Goal: Task Accomplishment & Management: Use online tool/utility

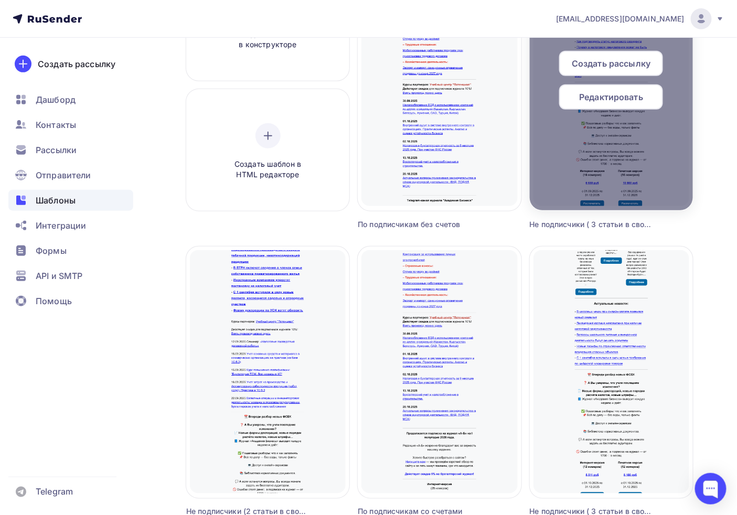
scroll to position [119, 0]
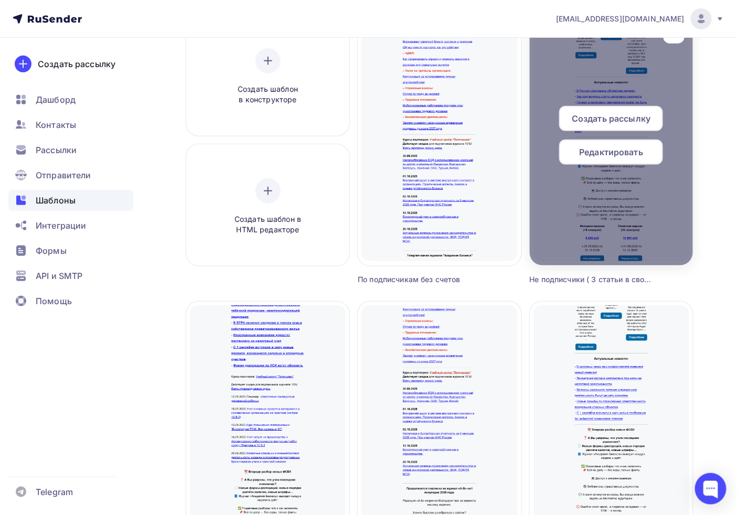
click at [665, 209] on div at bounding box center [611, 140] width 163 height 252
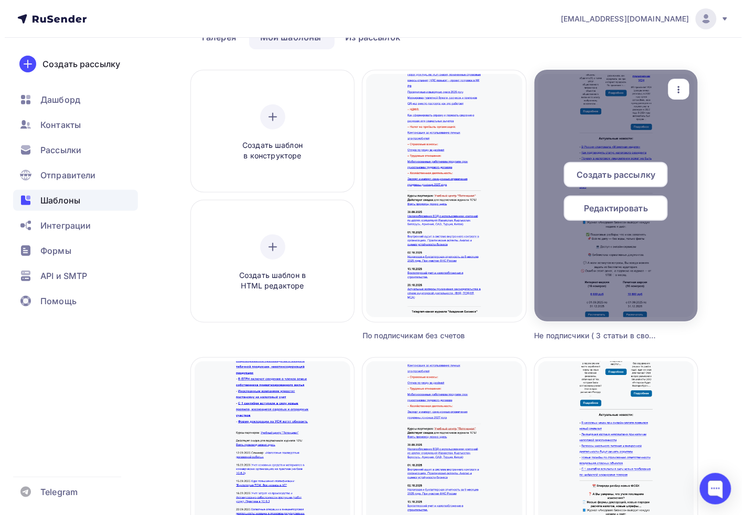
scroll to position [0, 0]
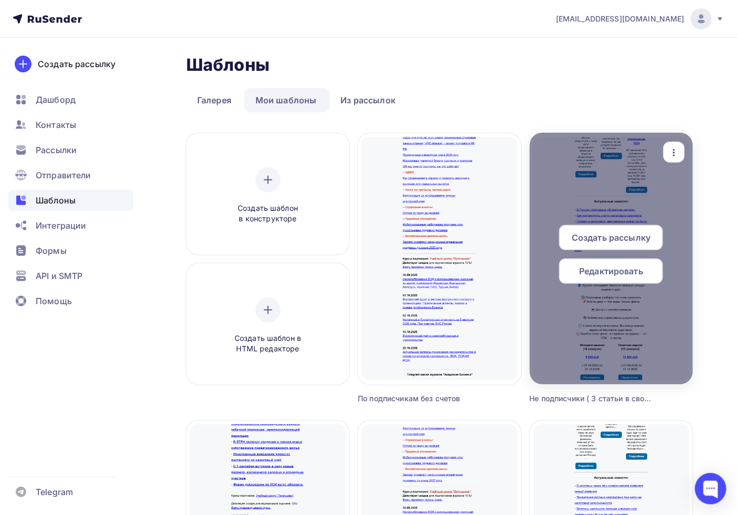
click at [683, 149] on div "button" at bounding box center [674, 152] width 21 height 20
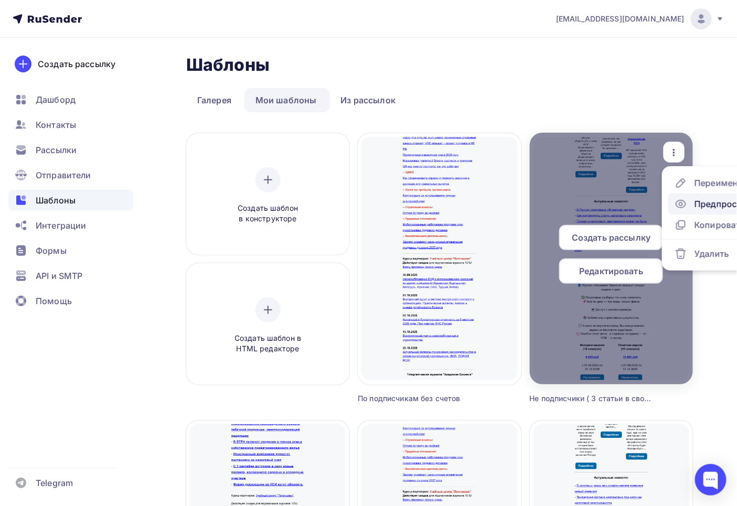
click at [715, 206] on div "Предпросмотр" at bounding box center [726, 204] width 65 height 13
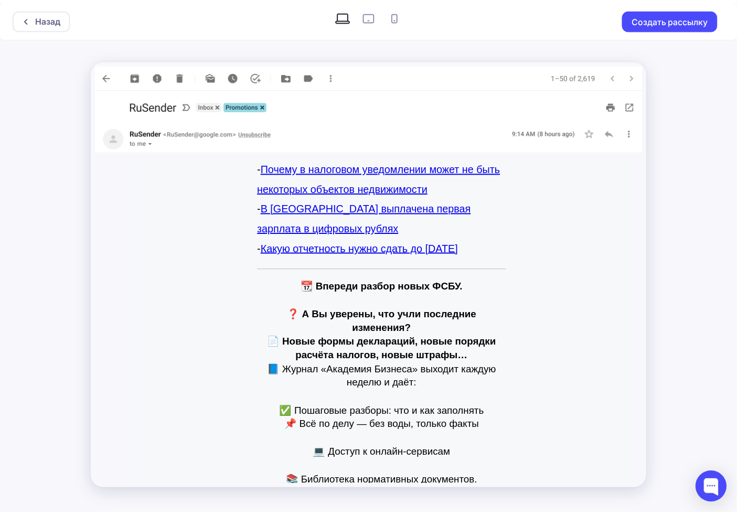
scroll to position [584, 0]
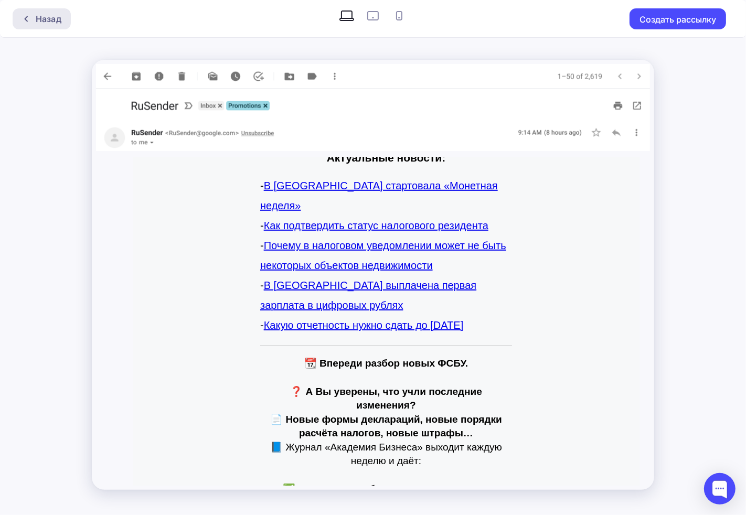
click at [27, 18] on icon at bounding box center [26, 19] width 8 height 8
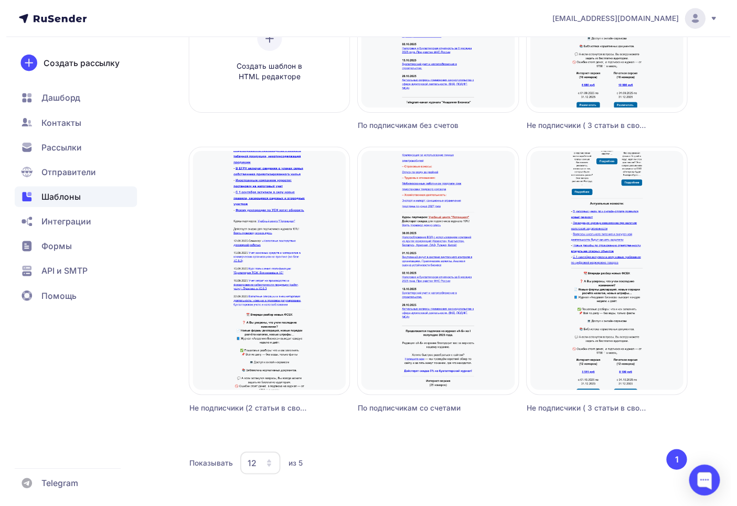
scroll to position [291, 0]
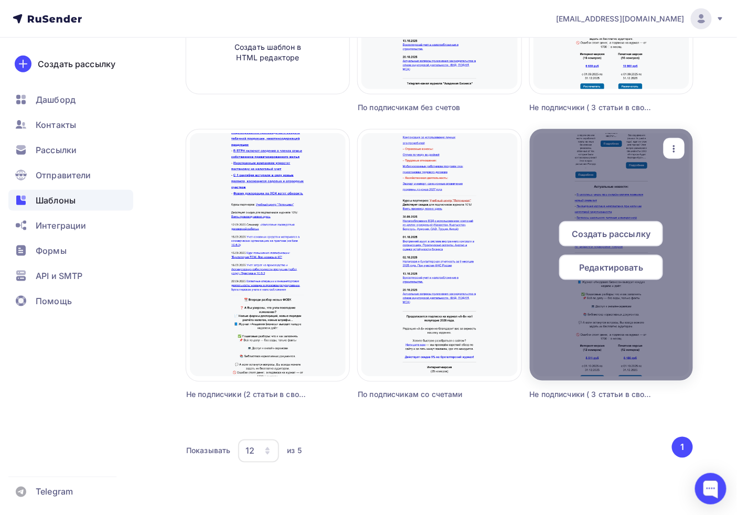
click at [678, 152] on icon "button" at bounding box center [674, 149] width 13 height 13
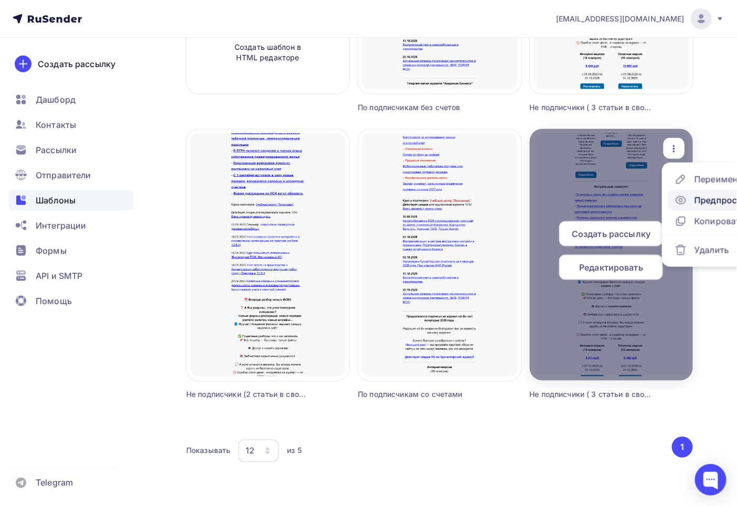
click at [704, 201] on div "Предпросмотр" at bounding box center [726, 200] width 65 height 13
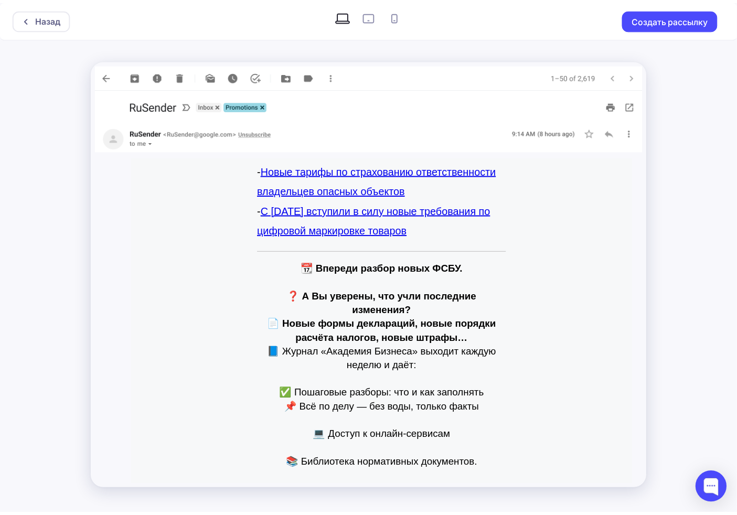
scroll to position [583, 0]
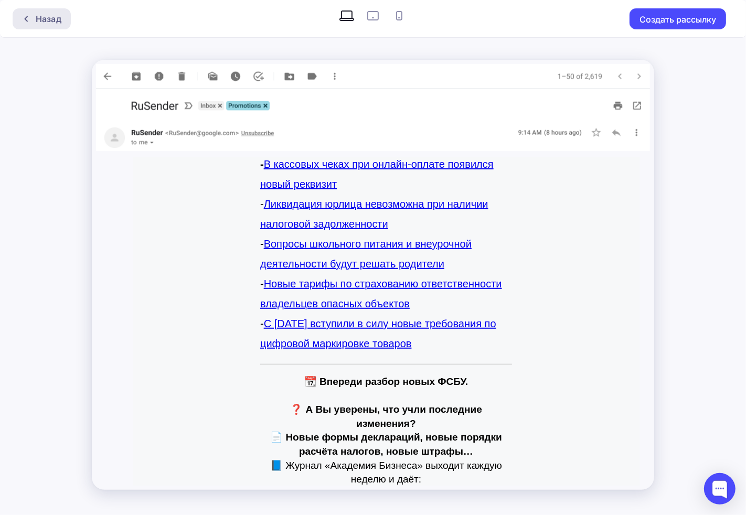
click at [61, 20] on div "Назад" at bounding box center [42, 18] width 58 height 21
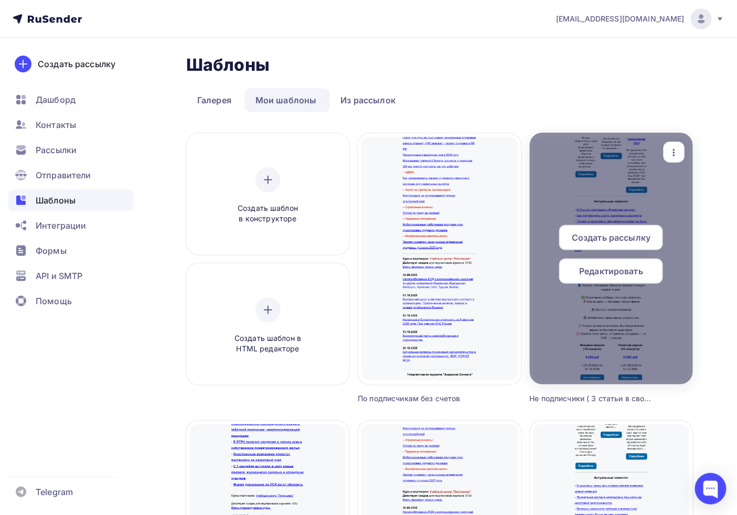
click at [677, 156] on icon "button" at bounding box center [674, 152] width 13 height 13
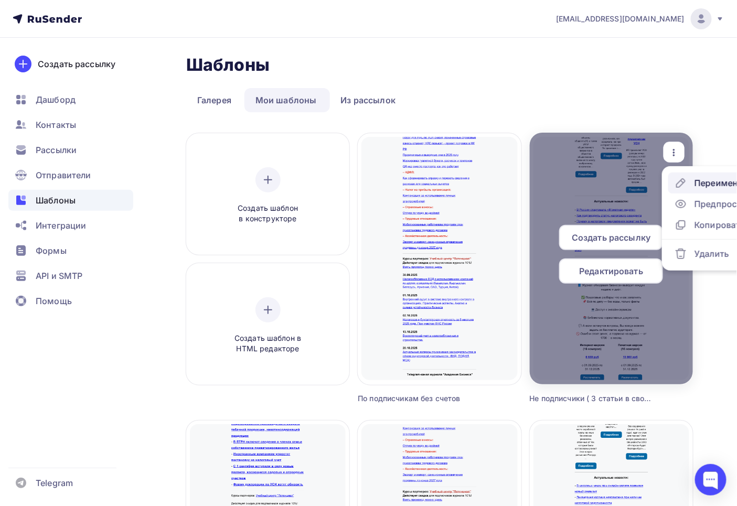
click at [715, 174] on link "Переименовать" at bounding box center [720, 183] width 105 height 21
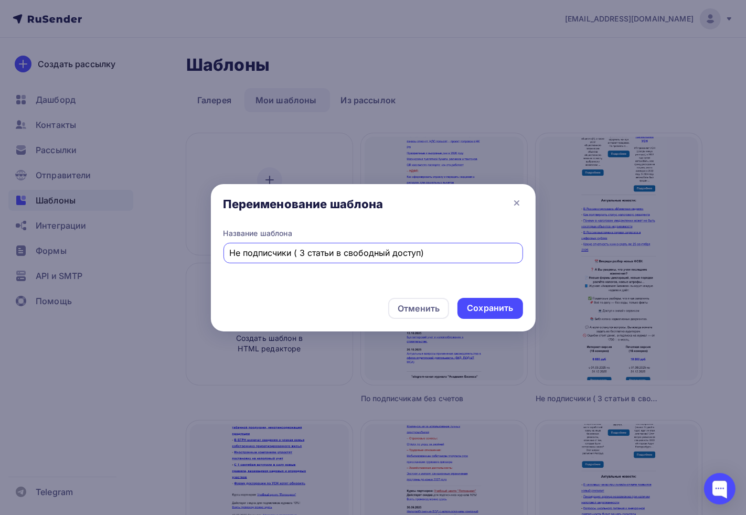
click at [518, 195] on div "Переименование шаблона" at bounding box center [373, 206] width 325 height 44
click at [518, 207] on icon at bounding box center [516, 203] width 13 height 13
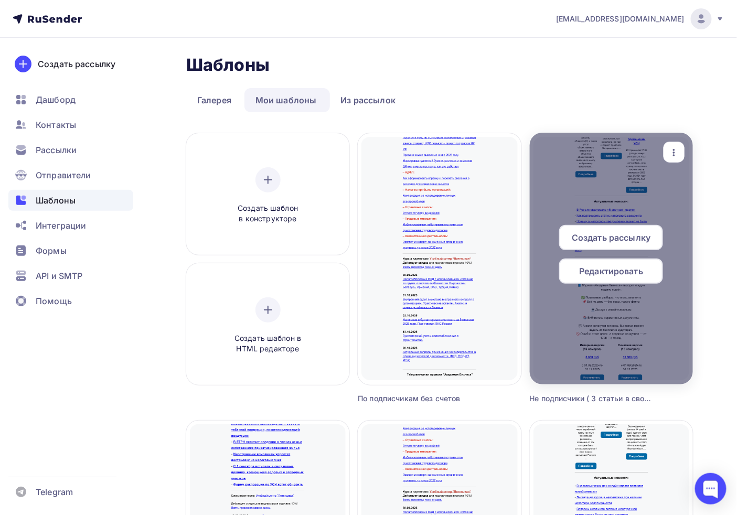
click at [673, 148] on icon "button" at bounding box center [674, 152] width 13 height 13
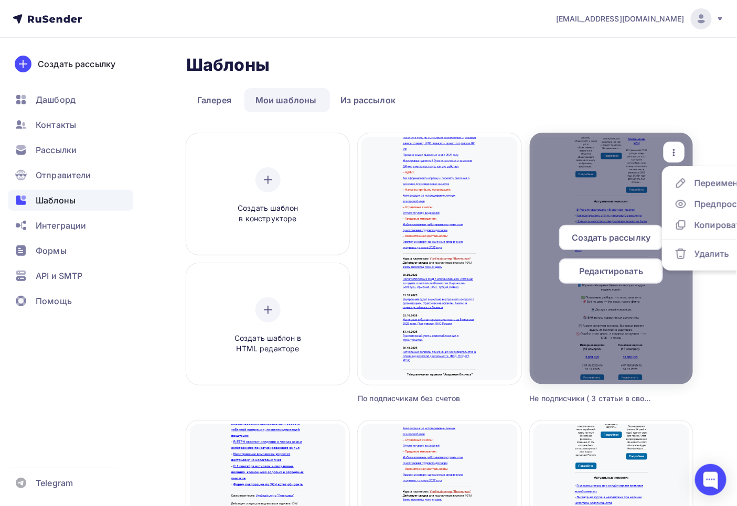
click at [673, 148] on icon "button" at bounding box center [674, 152] width 13 height 13
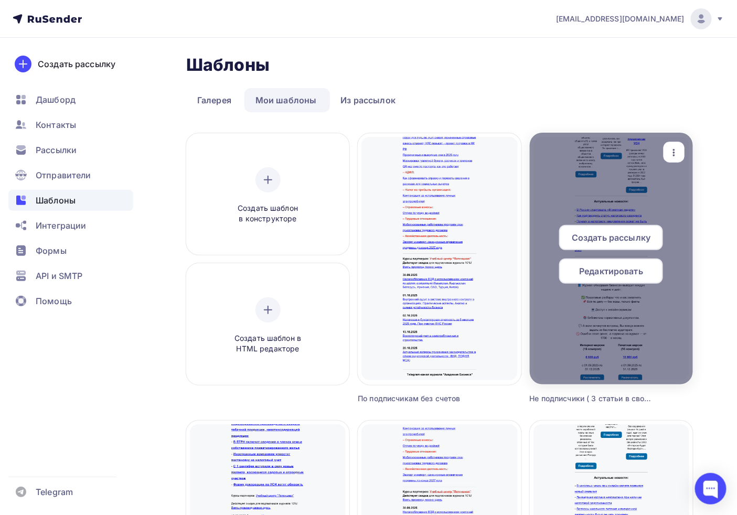
click at [673, 148] on icon "button" at bounding box center [674, 152] width 13 height 13
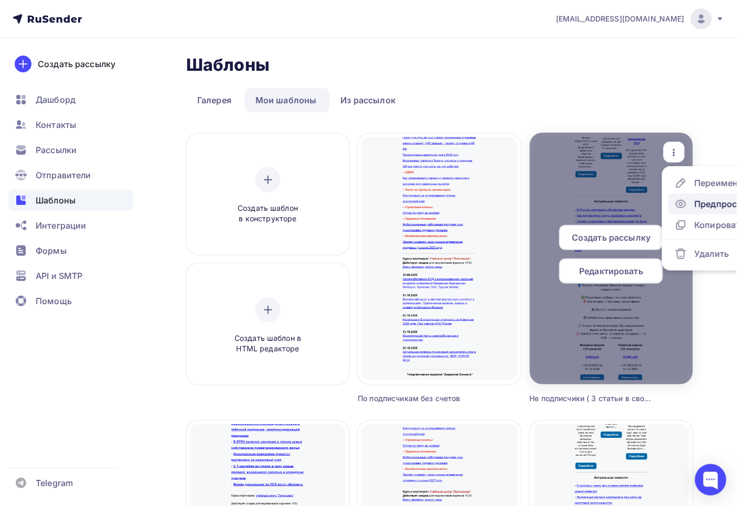
click at [702, 203] on div "Предпросмотр" at bounding box center [726, 204] width 65 height 13
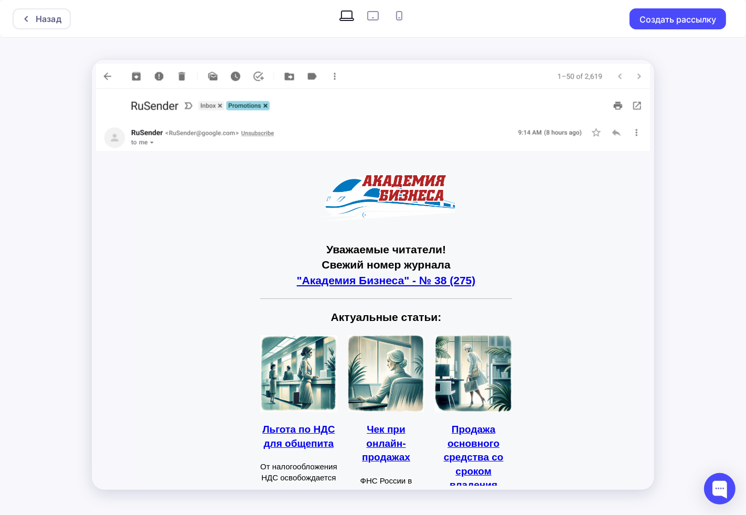
click at [98, 71] on img at bounding box center [373, 76] width 554 height 25
click at [101, 74] on img at bounding box center [373, 76] width 554 height 25
click at [49, 18] on div "Назад" at bounding box center [49, 19] width 26 height 13
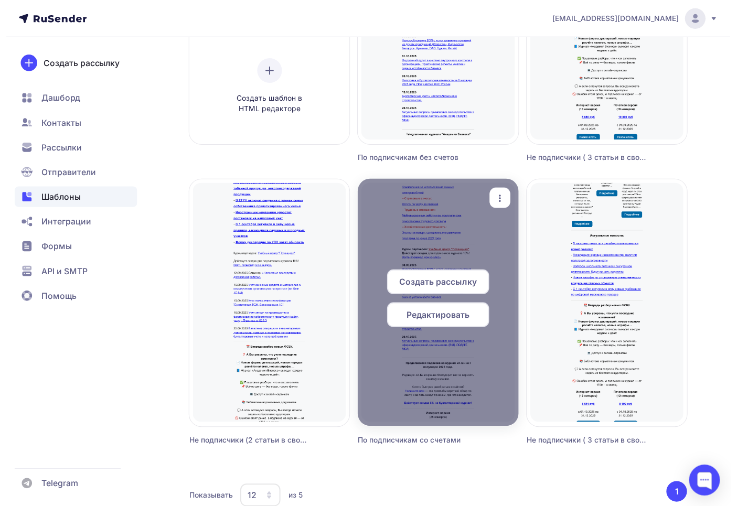
scroll to position [294, 0]
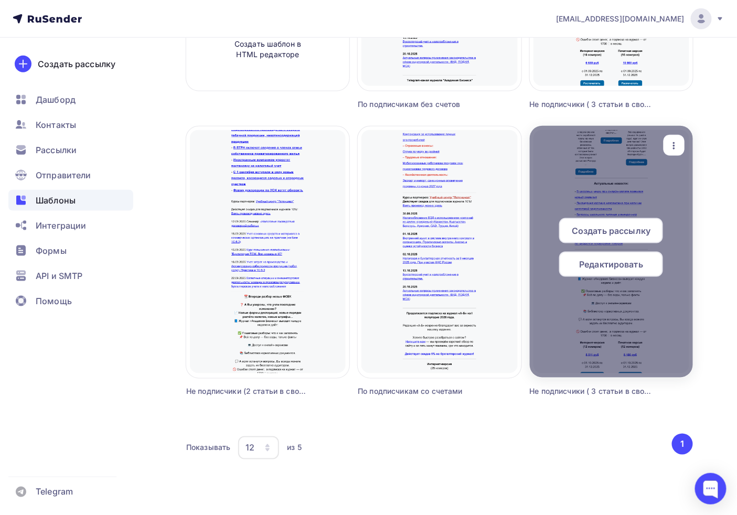
click at [669, 153] on div "button" at bounding box center [674, 145] width 21 height 20
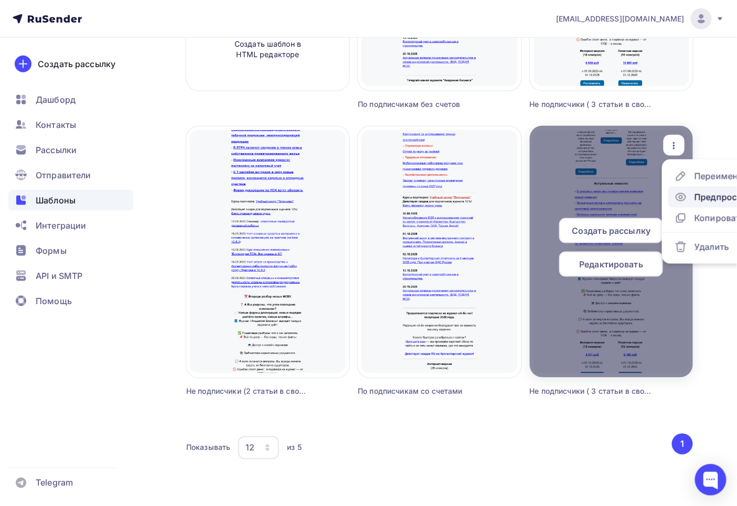
click at [703, 202] on link "Предпросмотр" at bounding box center [720, 197] width 105 height 21
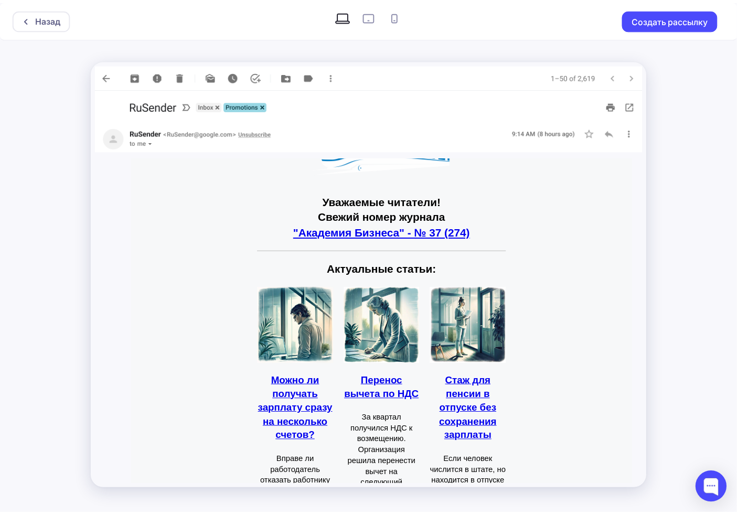
scroll to position [116, 0]
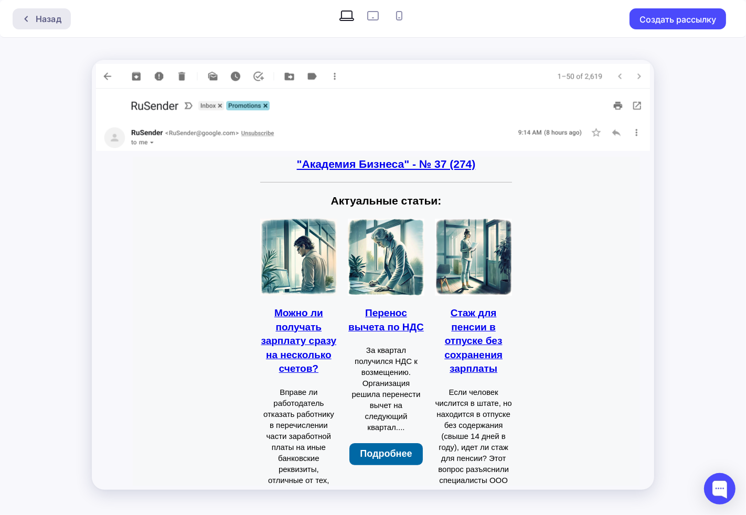
click at [30, 18] on div at bounding box center [29, 19] width 14 height 8
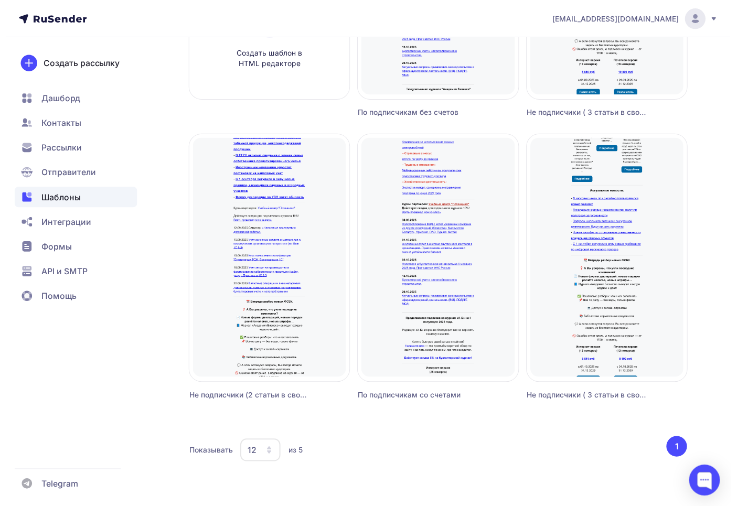
scroll to position [294, 0]
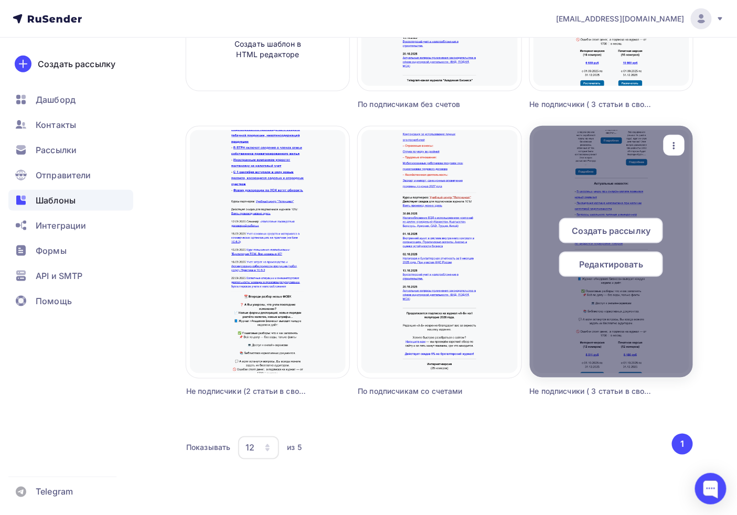
click at [678, 148] on icon "button" at bounding box center [674, 146] width 13 height 13
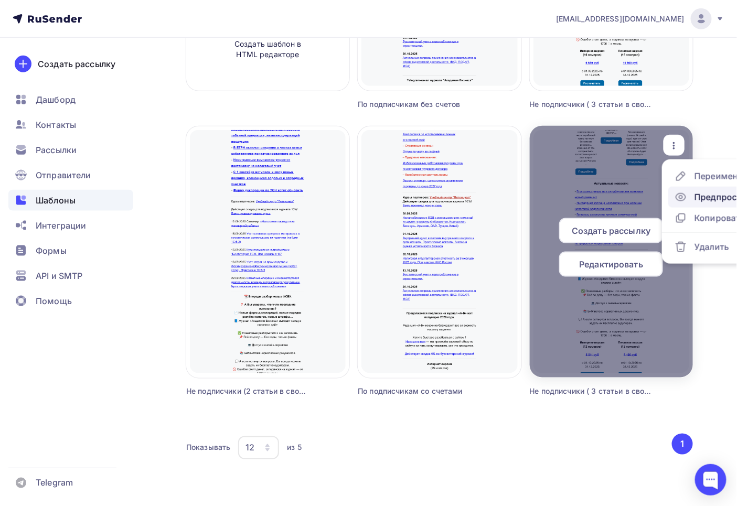
click at [714, 189] on link "Предпросмотр" at bounding box center [720, 197] width 105 height 21
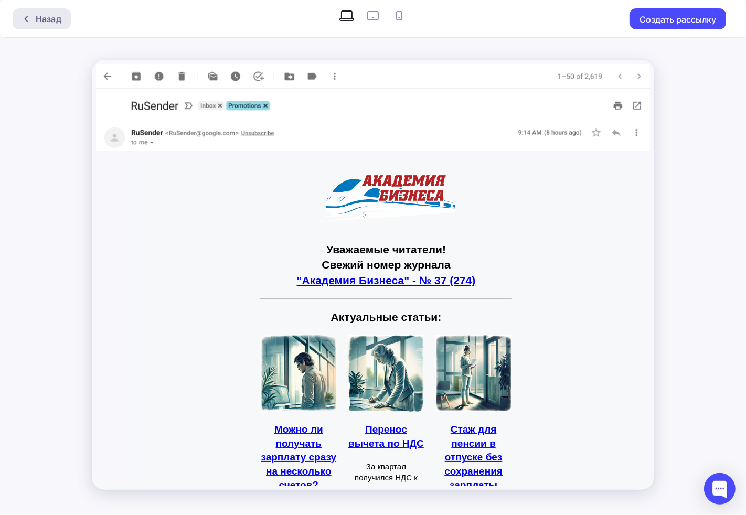
click at [39, 14] on div "Назад" at bounding box center [49, 19] width 26 height 13
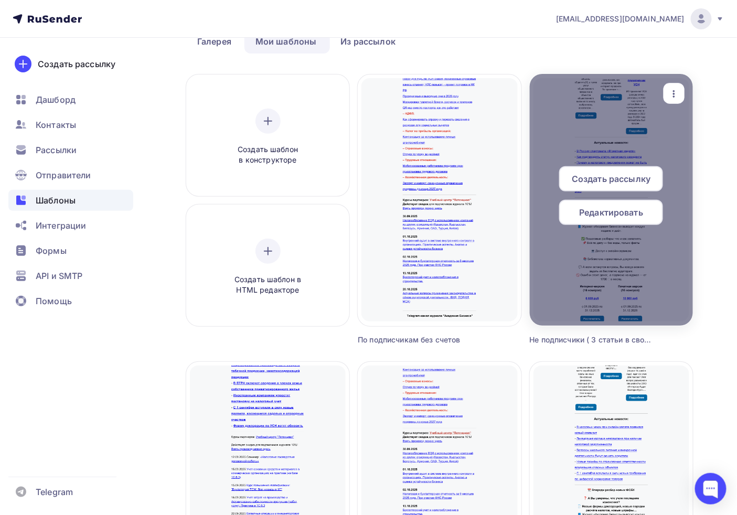
scroll to position [58, 0]
click at [683, 97] on div "button" at bounding box center [674, 94] width 21 height 20
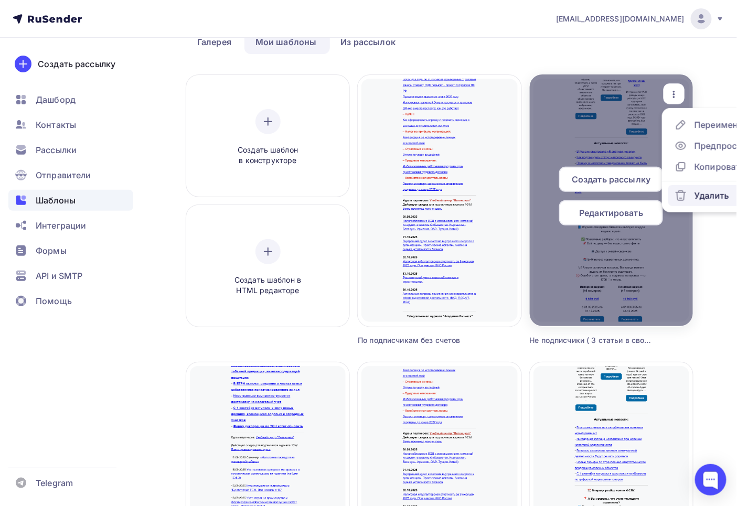
click at [690, 189] on div "Удалить" at bounding box center [702, 195] width 55 height 13
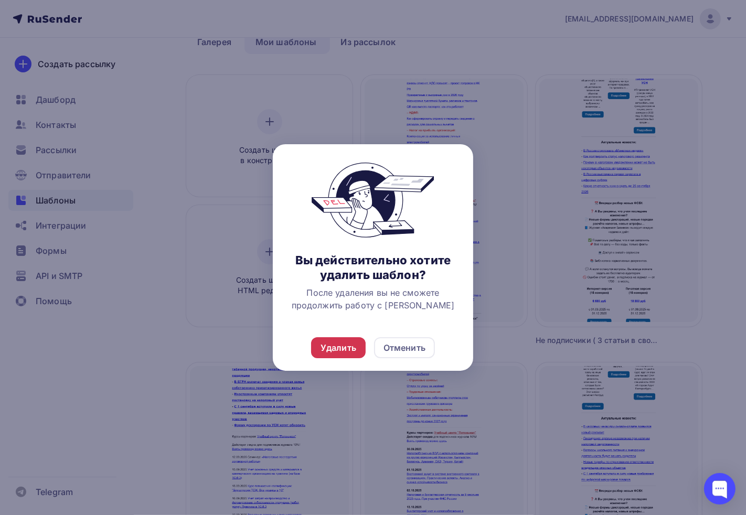
click at [321, 343] on div "Удалить" at bounding box center [338, 347] width 36 height 13
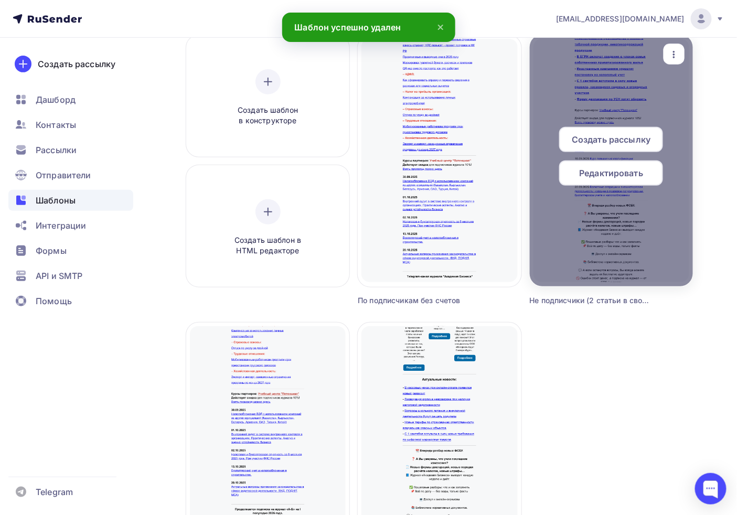
scroll to position [233, 0]
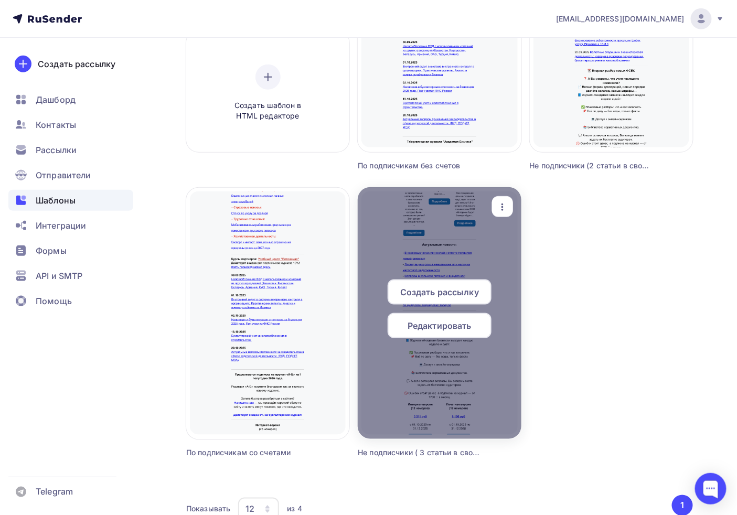
click at [508, 202] on icon "button" at bounding box center [502, 207] width 13 height 13
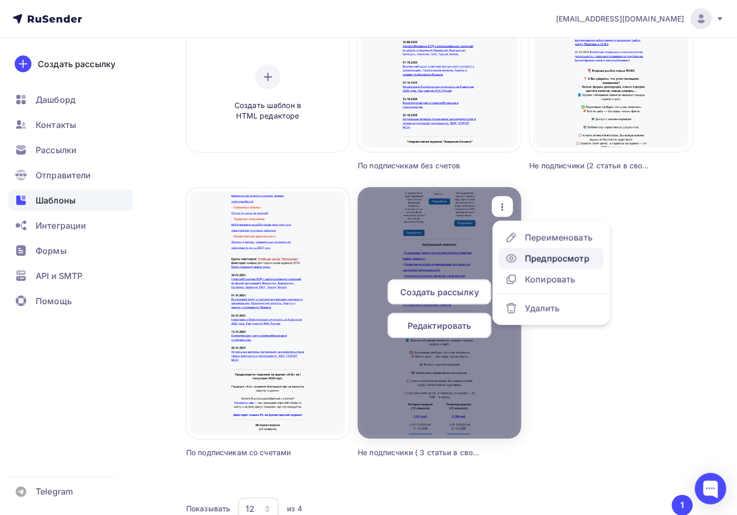
click at [539, 261] on div "Предпросмотр" at bounding box center [557, 258] width 65 height 13
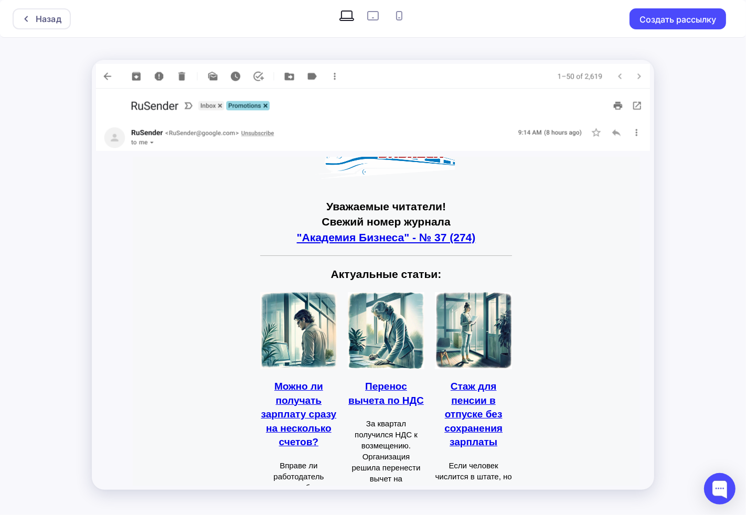
drag, startPoint x: 517, startPoint y: 270, endPoint x: 515, endPoint y: 276, distance: 6.6
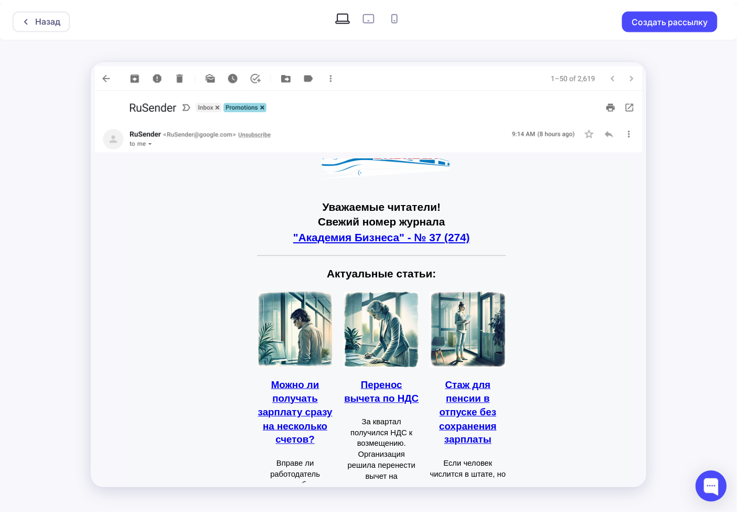
scroll to position [116, 0]
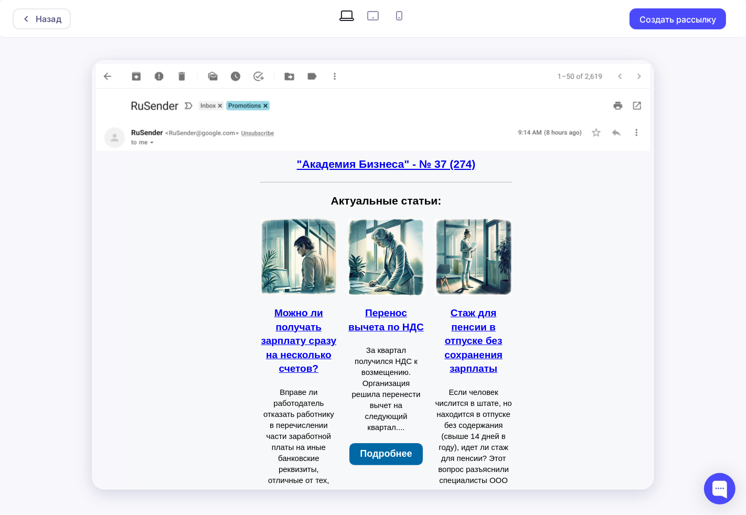
click at [594, 226] on div "Можно ли получать зарплату сразу на несколько счетов? Вправе ли работодатель от…" at bounding box center [385, 395] width 507 height 365
click at [45, 26] on div "Назад" at bounding box center [42, 18] width 58 height 21
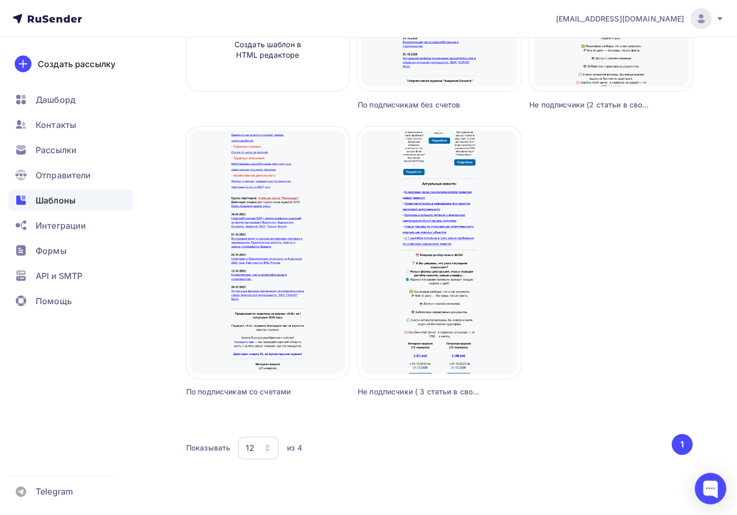
scroll to position [294, 0]
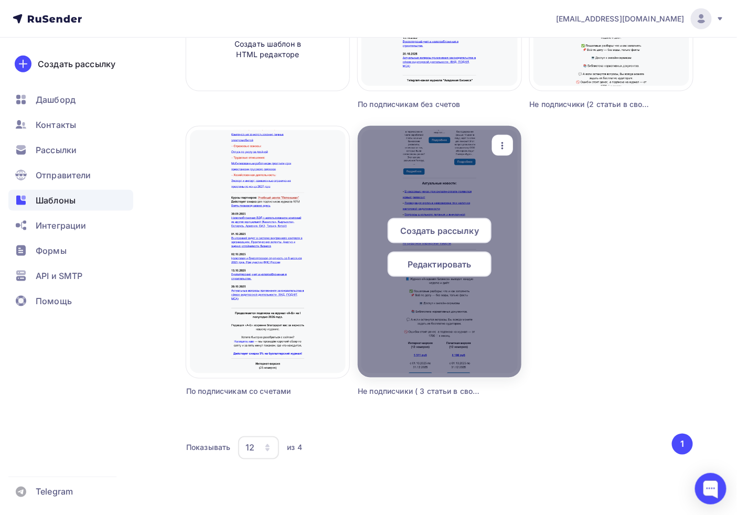
click at [431, 270] on span "Редактировать" at bounding box center [440, 264] width 64 height 13
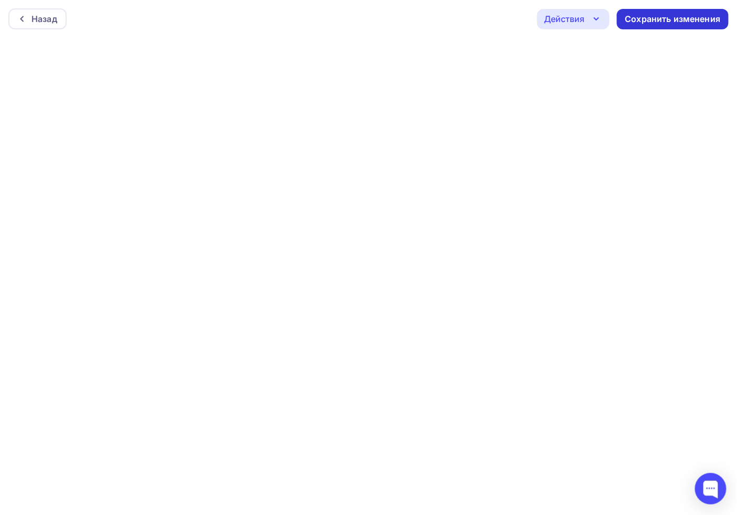
click at [669, 17] on div "Сохранить изменения" at bounding box center [672, 19] width 95 height 12
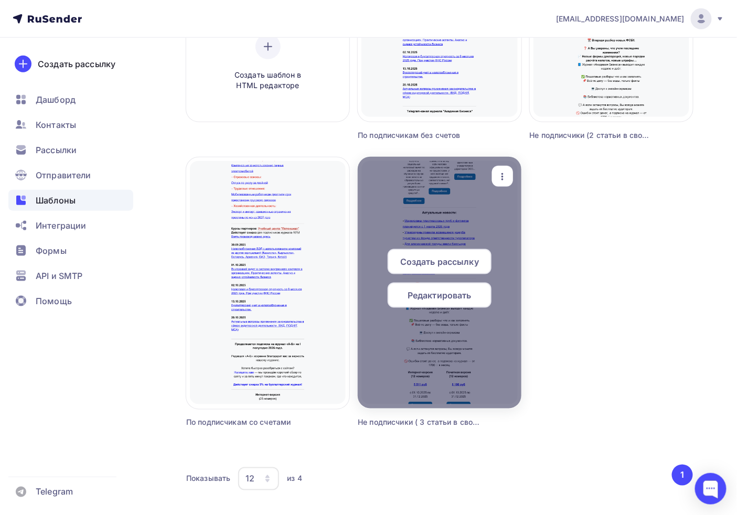
scroll to position [294, 0]
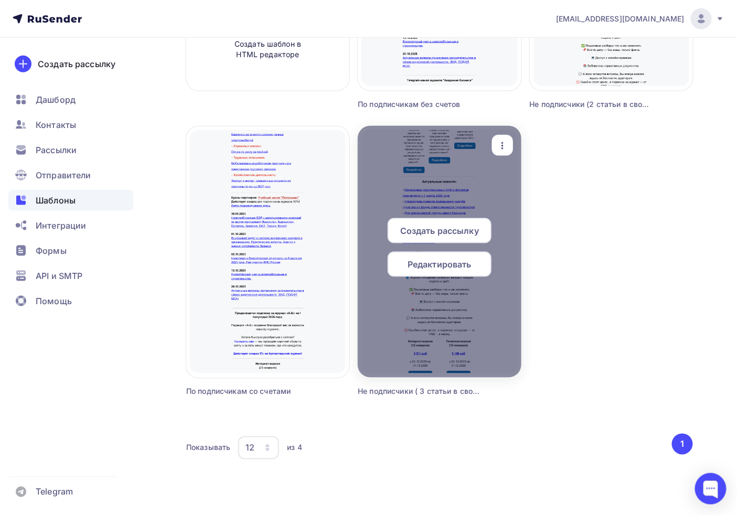
click at [431, 229] on span "Создать рассылку" at bounding box center [439, 230] width 79 height 13
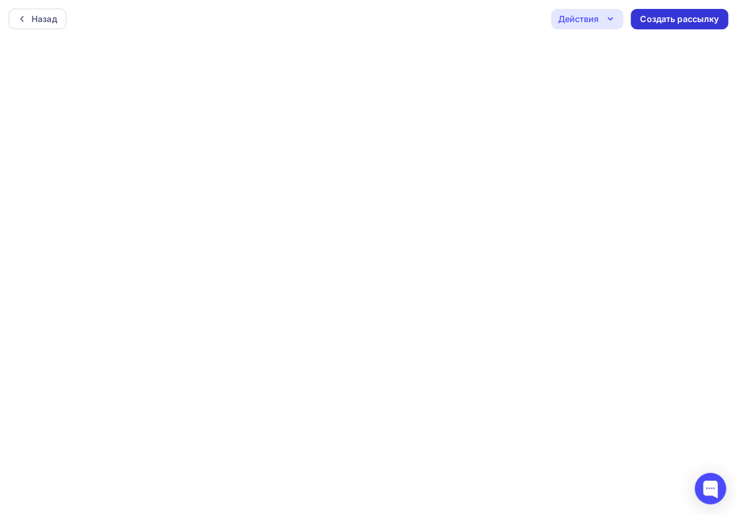
click at [688, 22] on div "Создать рассылку" at bounding box center [679, 19] width 79 height 12
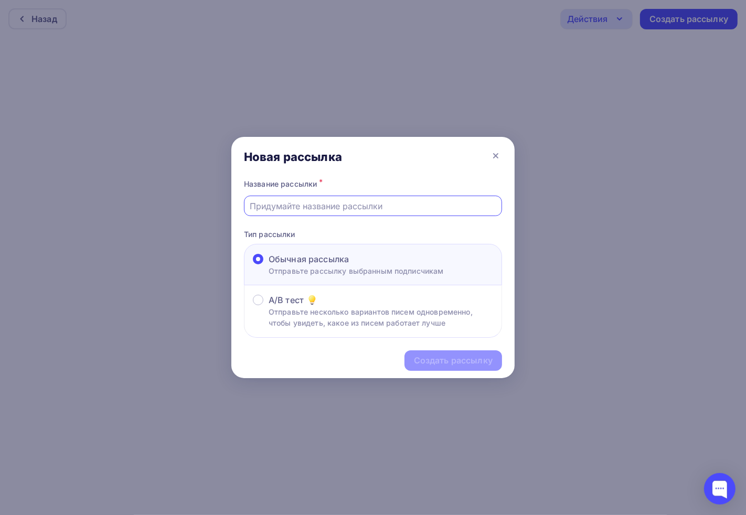
click at [369, 206] on input "text" at bounding box center [373, 206] width 246 height 13
type input "Ж"
type input "По сводной базе"
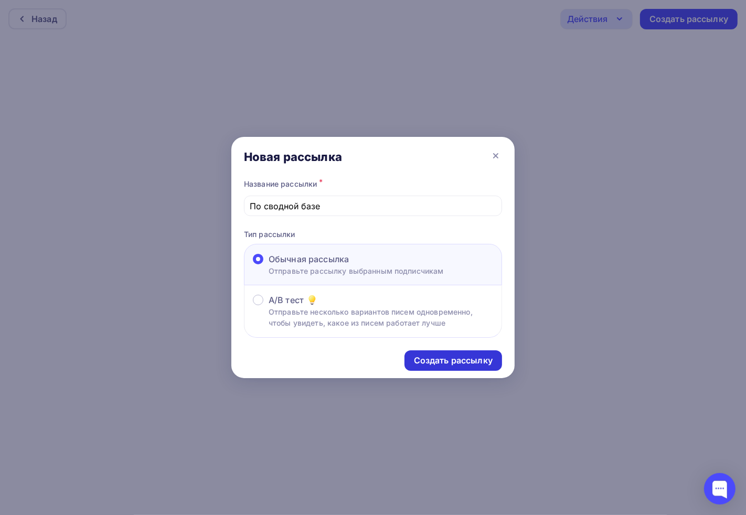
drag, startPoint x: 420, startPoint y: 185, endPoint x: 457, endPoint y: 358, distance: 176.9
click at [419, 185] on div "Название рассылки *" at bounding box center [373, 184] width 258 height 15
click at [454, 359] on div "Создать рассылку" at bounding box center [453, 361] width 79 height 12
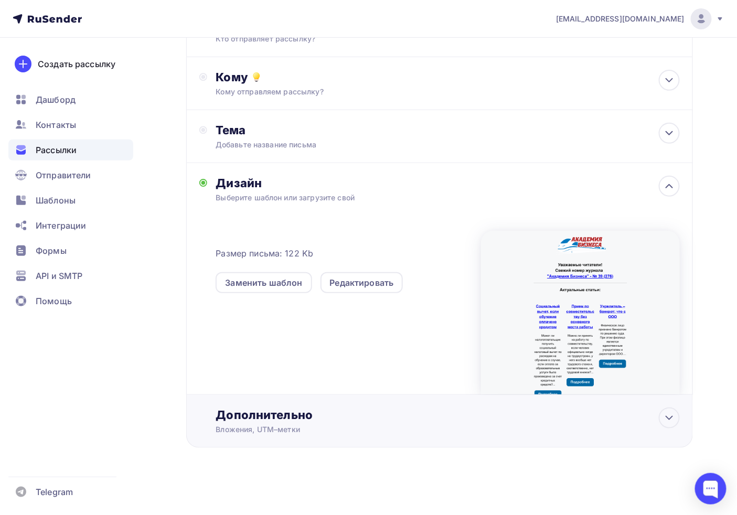
click at [323, 400] on div "Дополнительно Вложения, UTM–метки Вложения Добавить файл Максимальный суммарный…" at bounding box center [439, 421] width 507 height 53
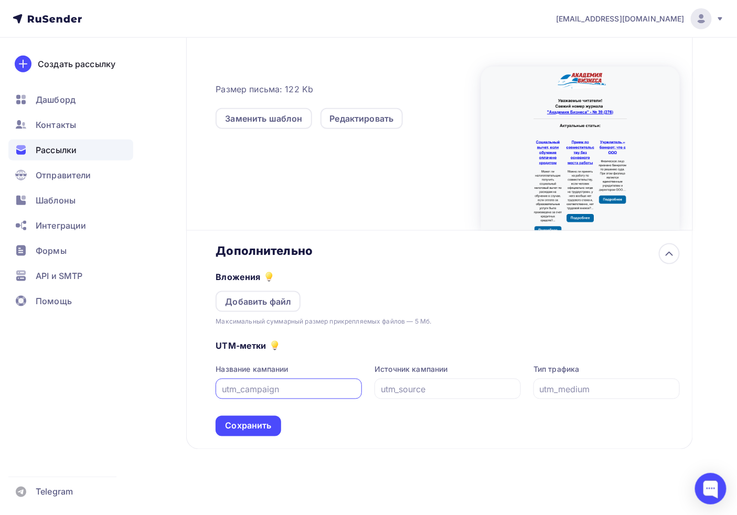
scroll to position [258, 0]
click at [253, 316] on div "Максимальный суммарный размер прикрепляемых файлов — 5 Мб." at bounding box center [324, 321] width 216 height 10
click at [247, 307] on div "Добавить файл" at bounding box center [258, 301] width 85 height 21
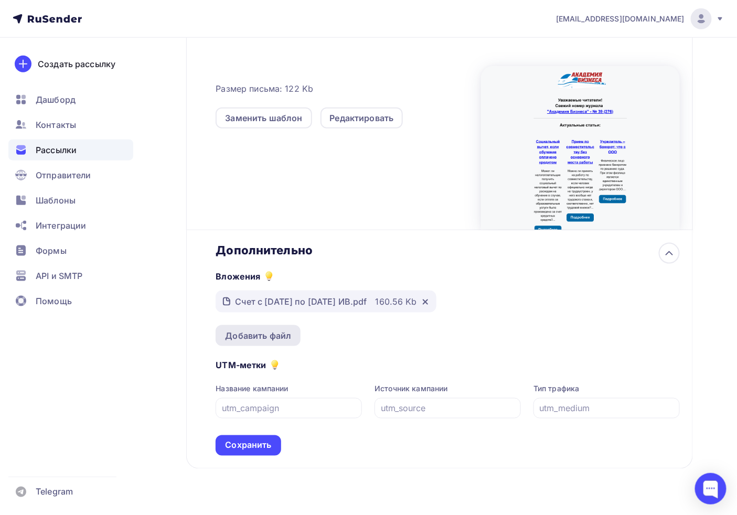
click at [234, 337] on div "Добавить файл" at bounding box center [258, 335] width 66 height 13
click at [239, 452] on div "Сохранить" at bounding box center [248, 446] width 46 height 12
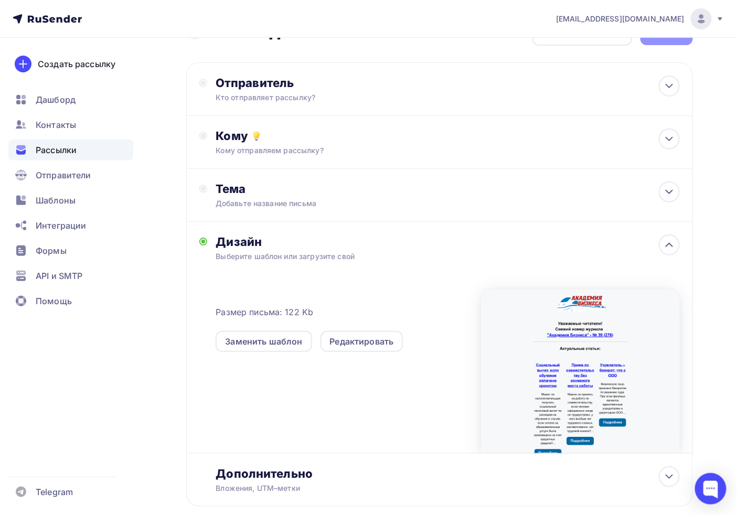
scroll to position [0, 0]
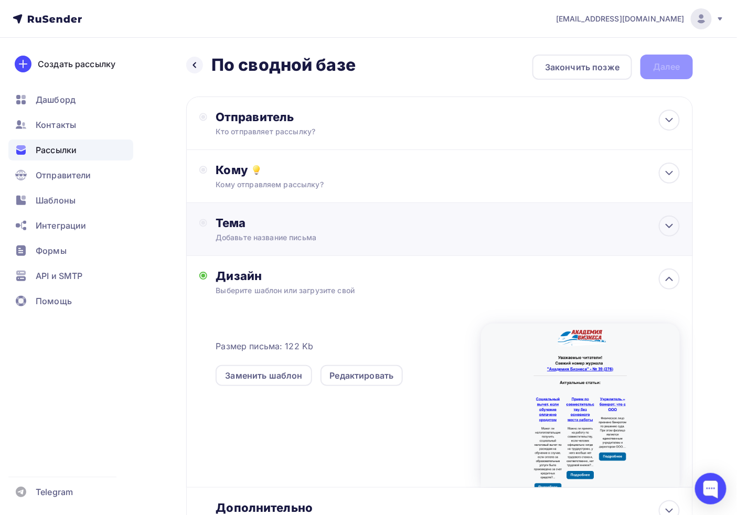
click at [277, 244] on div "Тема Добавьте название письма Тема * Рекомендуем использовать не более 150 симв…" at bounding box center [439, 229] width 507 height 53
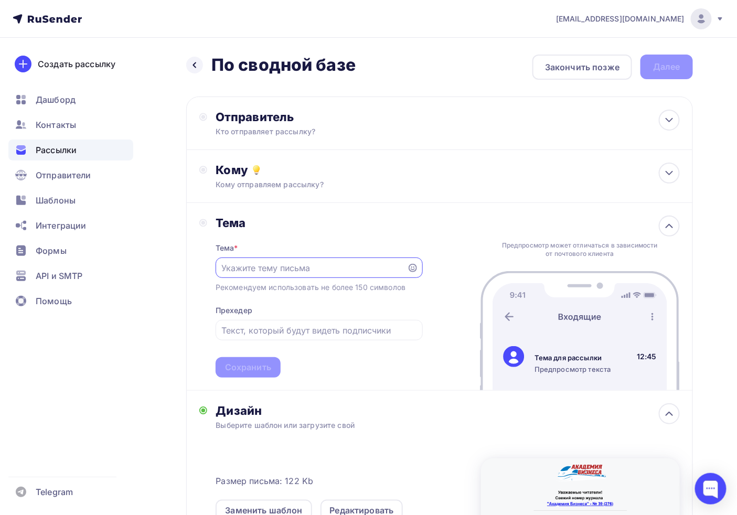
click at [291, 221] on div "Тема" at bounding box center [319, 223] width 207 height 15
click at [257, 264] on input "text" at bounding box center [310, 268] width 179 height 13
type input "Т"
paste input "Учредитель – банкрот: что с ООО"
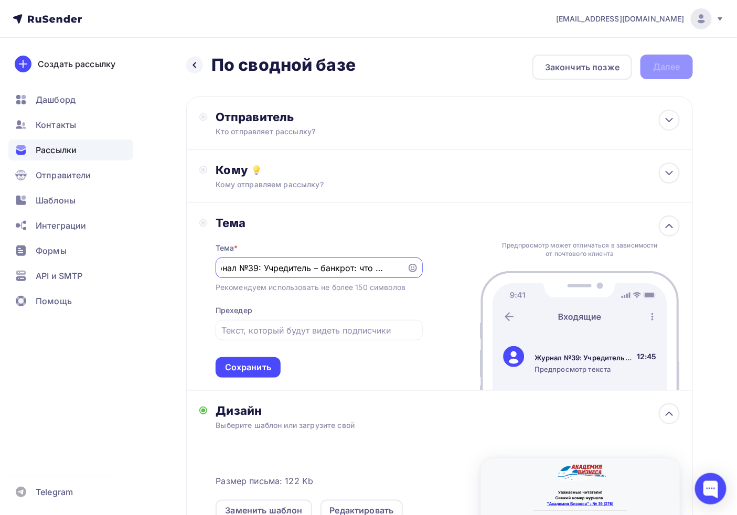
click at [276, 268] on input "Журнал №39: Учредитель – банкрот: что с ООО" at bounding box center [310, 268] width 179 height 13
type input "Журнал №39: Учредитель – банкрот: что с ООО"
click at [410, 266] on icon at bounding box center [413, 268] width 8 height 8
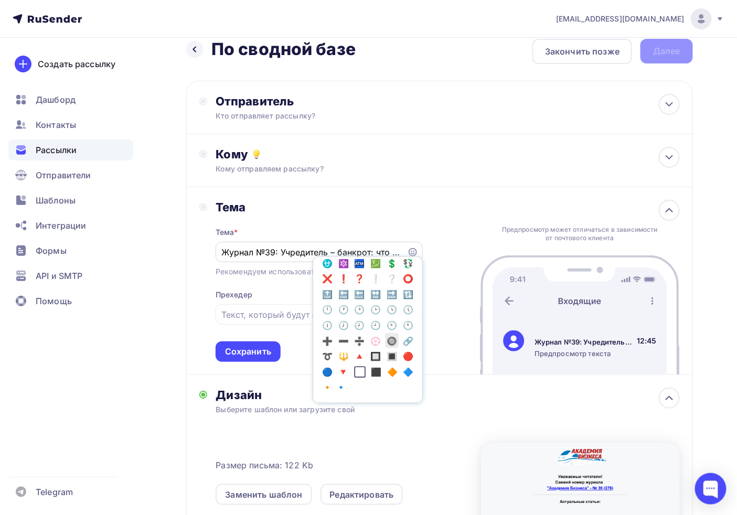
scroll to position [0, 0]
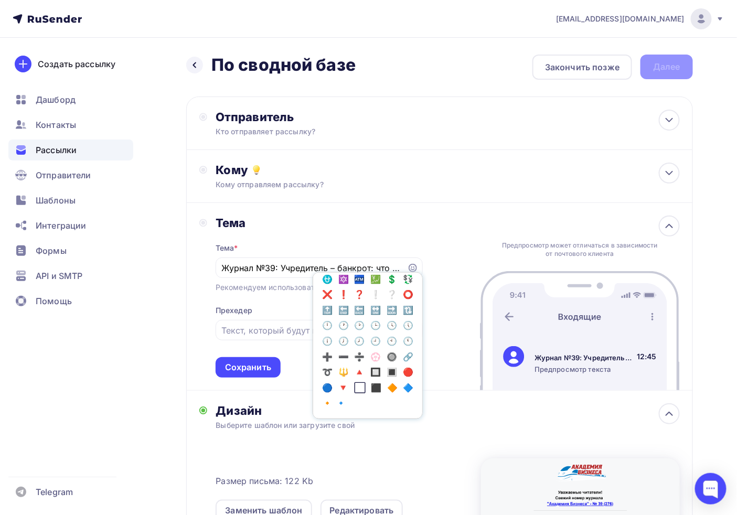
click at [448, 299] on div "Тема Тема * Журнал №39: Учредитель – банкрот: что с ООО Популярное 👍 👎 😭 😕 😐 😊 …" at bounding box center [439, 297] width 507 height 188
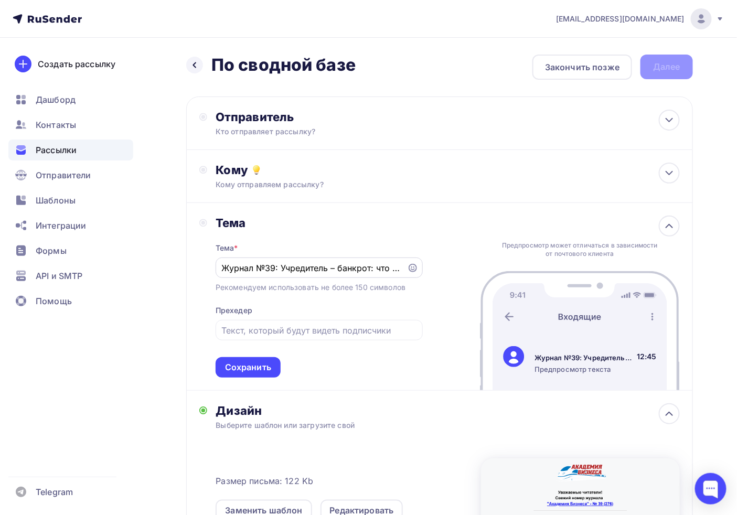
click at [302, 262] on input "Журнал №39: Учредитель – банкрот: что с ООО" at bounding box center [310, 268] width 179 height 13
click at [320, 335] on input "text" at bounding box center [318, 330] width 195 height 13
type input "У"
type input "Уральский журнал для бухгалтера"
click at [248, 366] on div "Сохранить" at bounding box center [248, 367] width 46 height 12
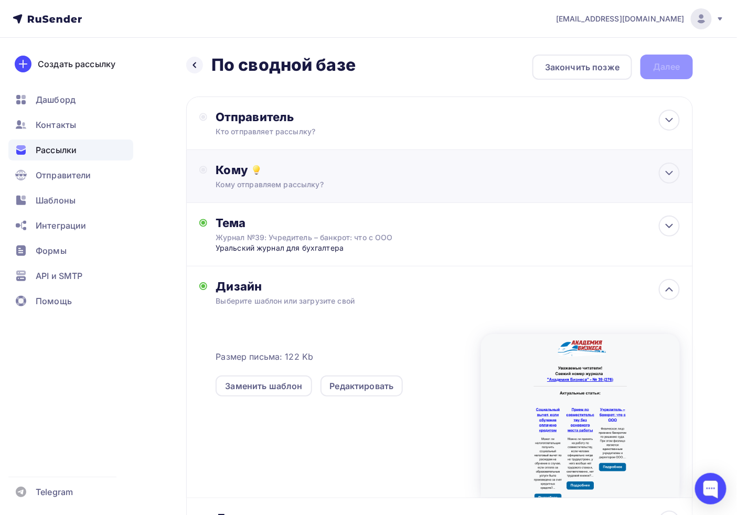
click at [294, 168] on div "Кому" at bounding box center [448, 170] width 464 height 15
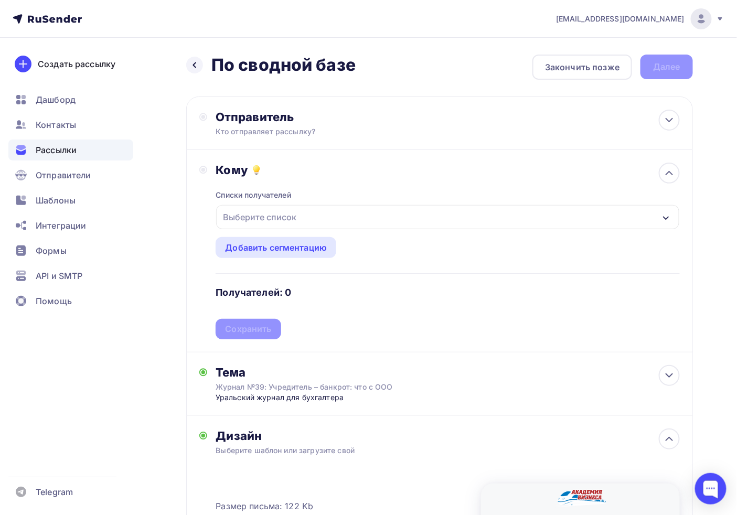
click at [280, 216] on div "Выберите список" at bounding box center [260, 217] width 82 height 19
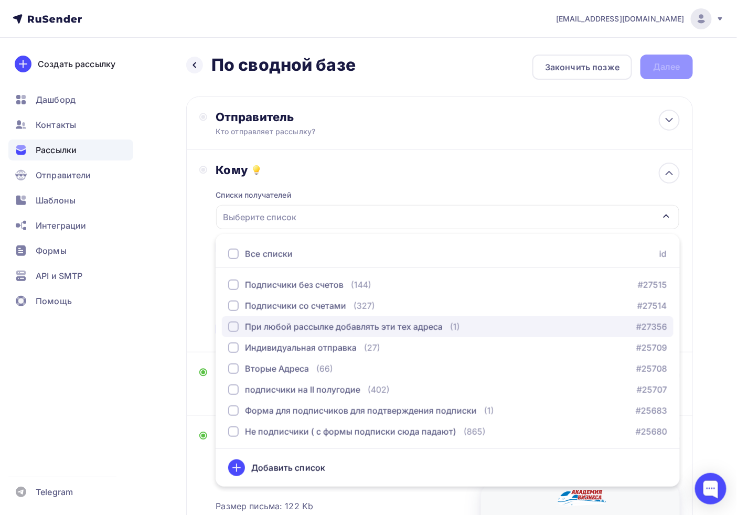
click at [251, 327] on div "При любой рассылке добавлять эти тех адреса" at bounding box center [344, 326] width 198 height 13
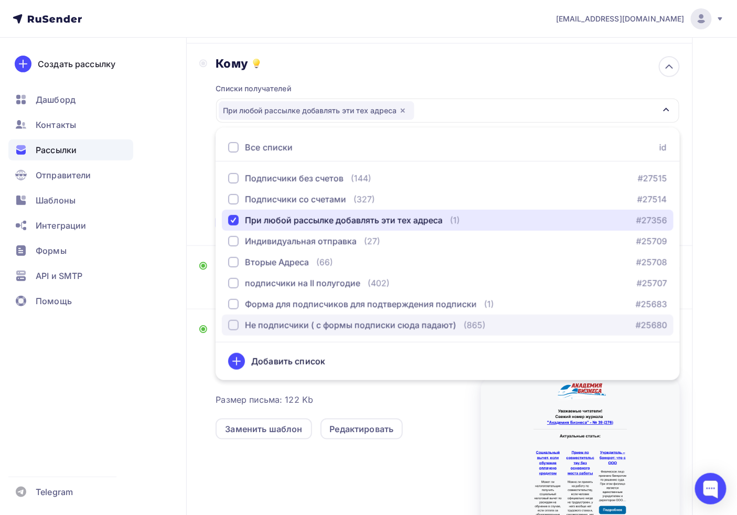
scroll to position [116, 0]
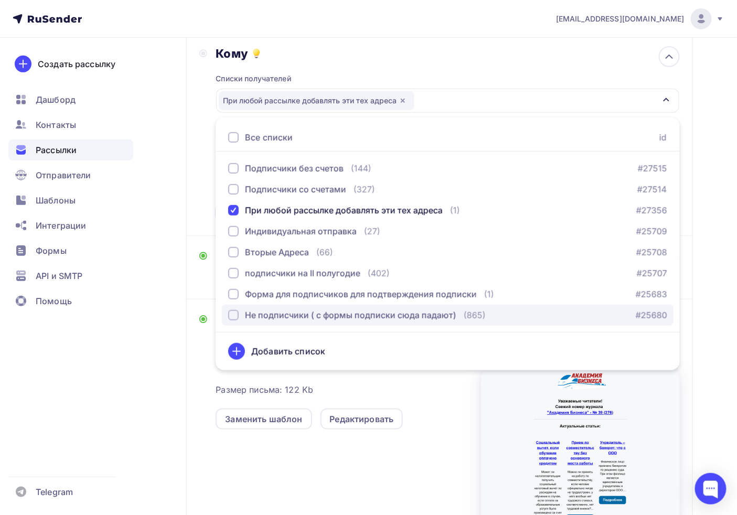
click at [308, 312] on div "Не подписчики ( с формы подписки сюда падают)" at bounding box center [350, 315] width 211 height 13
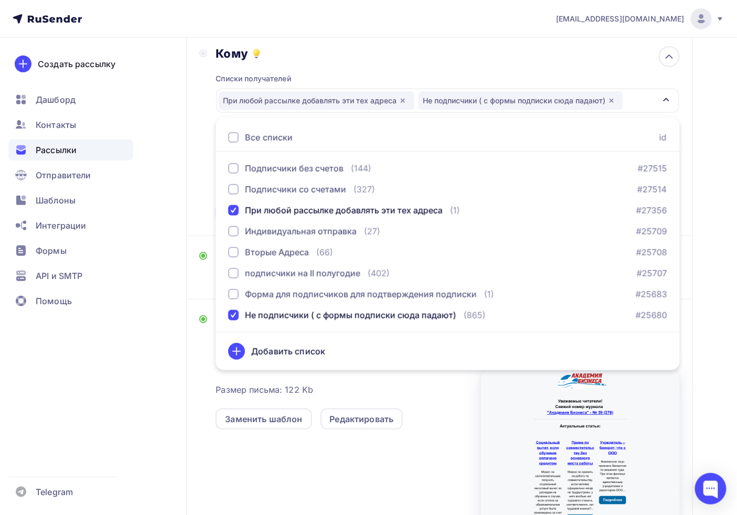
click at [184, 395] on div "Назад По сводной базе По сводной базе Закончить позже Далее Отправитель Кто отп…" at bounding box center [368, 286] width 737 height 731
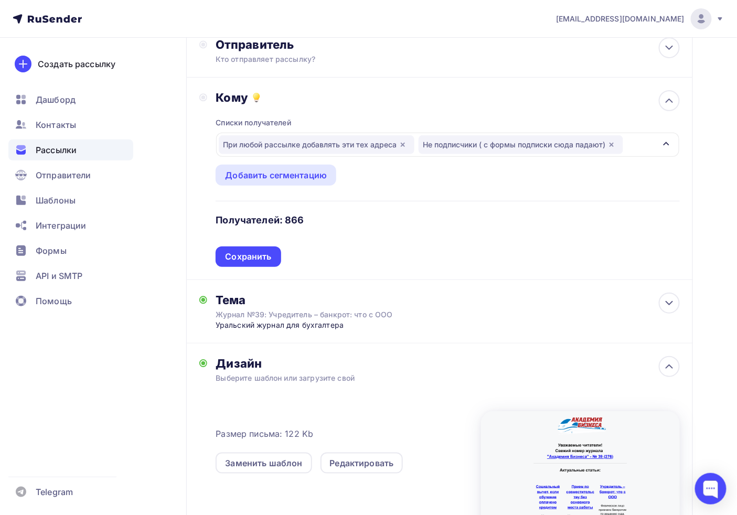
scroll to position [0, 0]
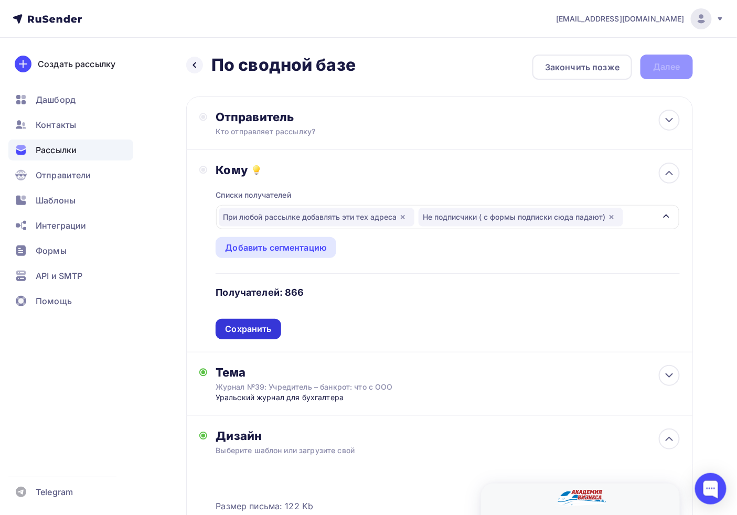
click at [245, 331] on div "Сохранить" at bounding box center [248, 329] width 46 height 12
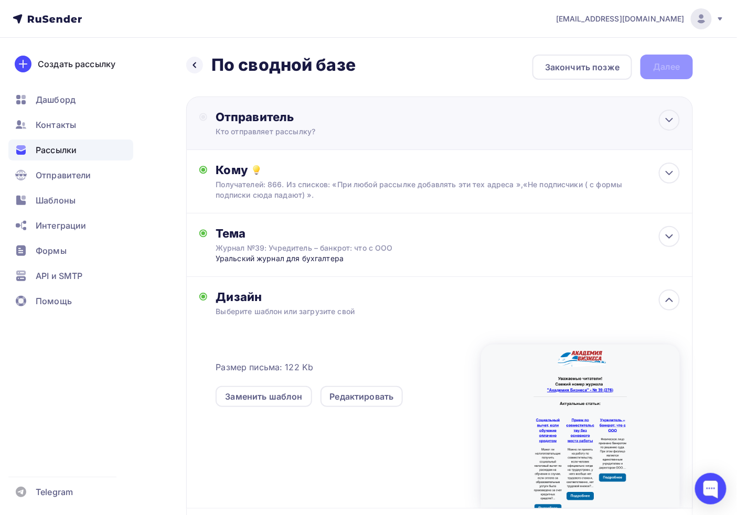
click at [284, 137] on div "Отправитель Кто отправляет рассылку? Email * Выберите отправителя [EMAIL_ADDRES…" at bounding box center [439, 124] width 507 height 54
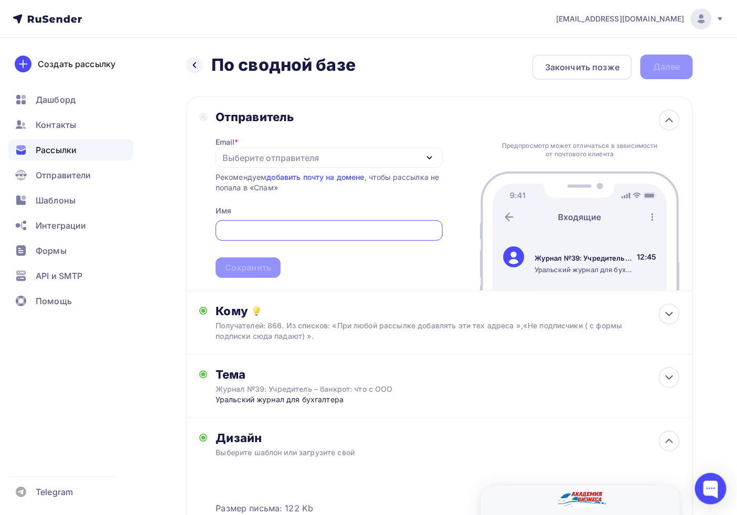
click at [258, 159] on div "Выберите отправителя" at bounding box center [270, 158] width 97 height 13
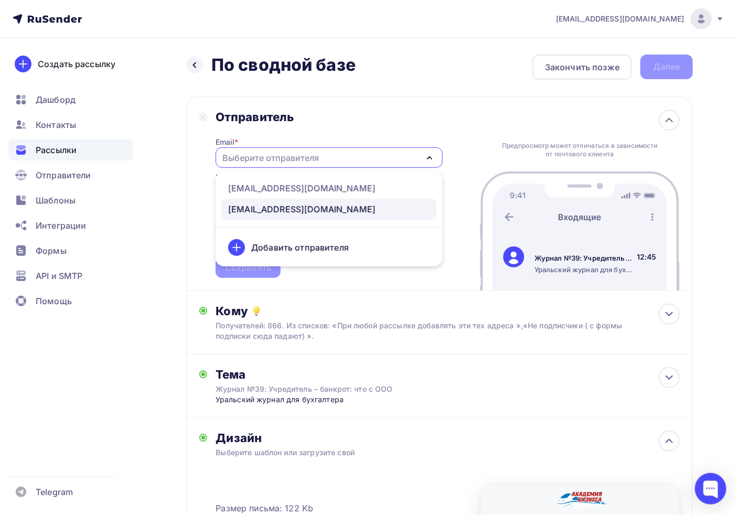
click at [265, 206] on div "[EMAIL_ADDRESS][DOMAIN_NAME]" at bounding box center [301, 209] width 147 height 13
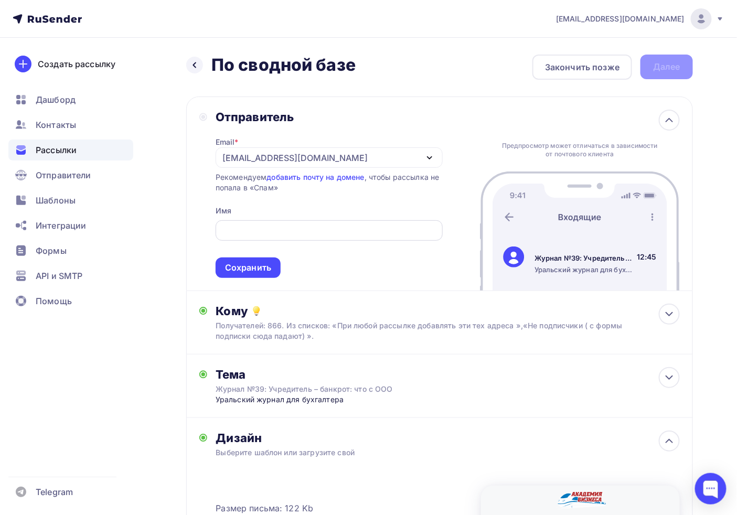
click at [245, 220] on div at bounding box center [329, 230] width 227 height 20
drag, startPoint x: 304, startPoint y: 235, endPoint x: 297, endPoint y: 236, distance: 7.4
click at [298, 236] on input "text" at bounding box center [328, 230] width 215 height 13
drag, startPoint x: 330, startPoint y: 235, endPoint x: 257, endPoint y: 228, distance: 73.7
click at [257, 228] on input "Журнал "АБ-Экспресс"" at bounding box center [328, 230] width 215 height 13
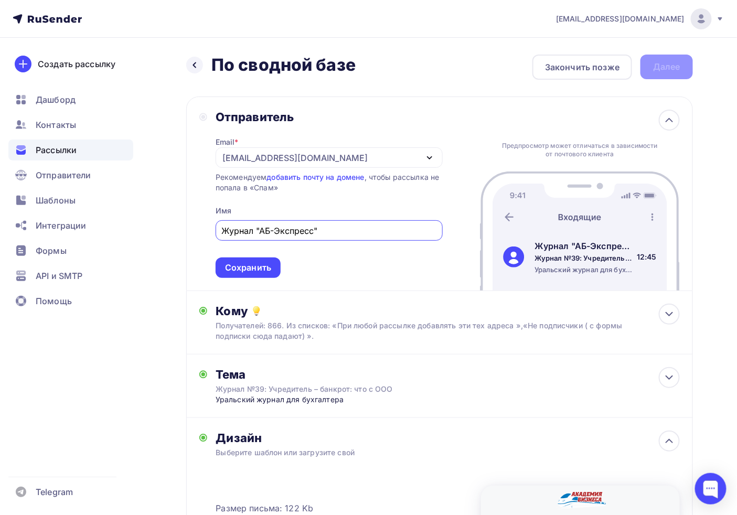
type input "Журнал "АБ-Экспресс""
click at [389, 212] on div "Email * [EMAIL_ADDRESS][DOMAIN_NAME] [EMAIL_ADDRESS][DOMAIN_NAME] [EMAIL_ADDRES…" at bounding box center [329, 201] width 227 height 154
click at [248, 268] on div "Сохранить" at bounding box center [248, 268] width 46 height 12
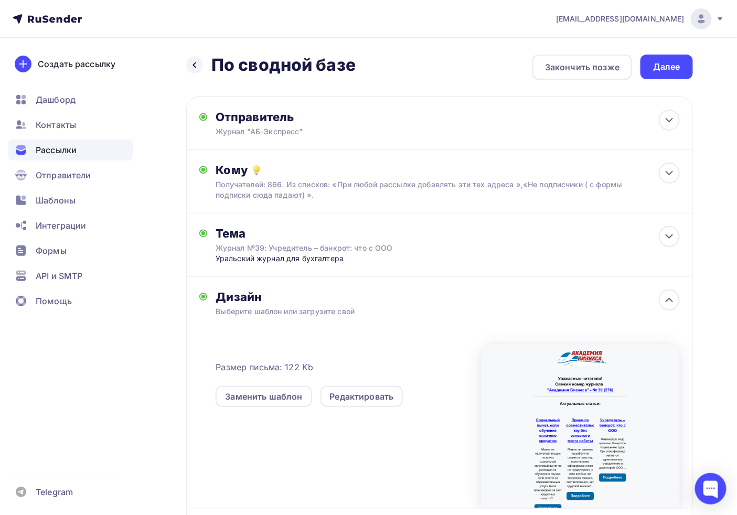
click at [677, 65] on div "Далее" at bounding box center [666, 67] width 27 height 12
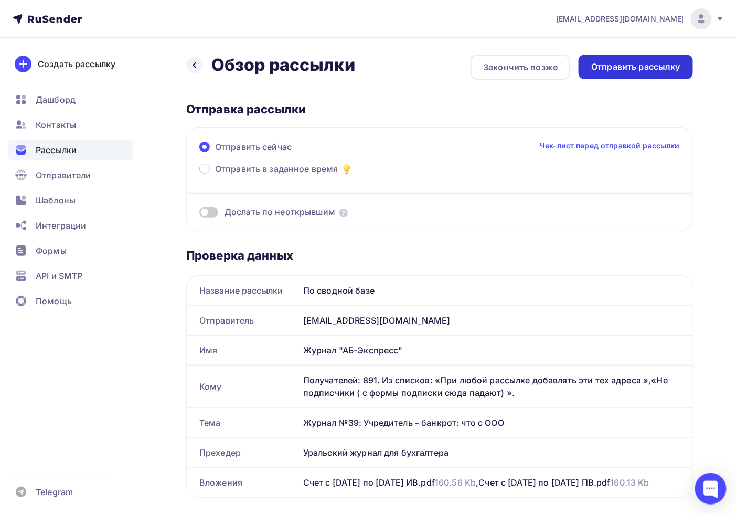
click at [620, 60] on div "Отправить рассылку" at bounding box center [636, 67] width 114 height 25
